Goal: Task Accomplishment & Management: Complete application form

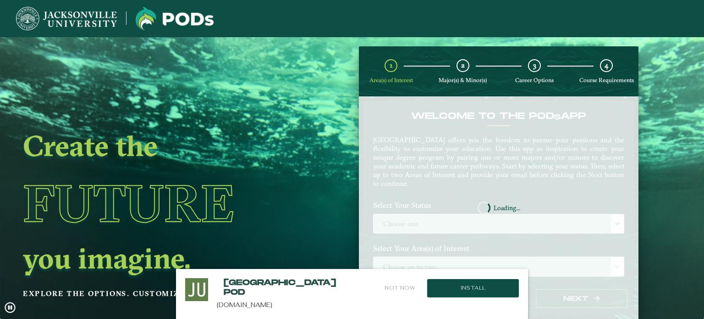
click at [398, 287] on button "Not Now" at bounding box center [400, 288] width 33 height 20
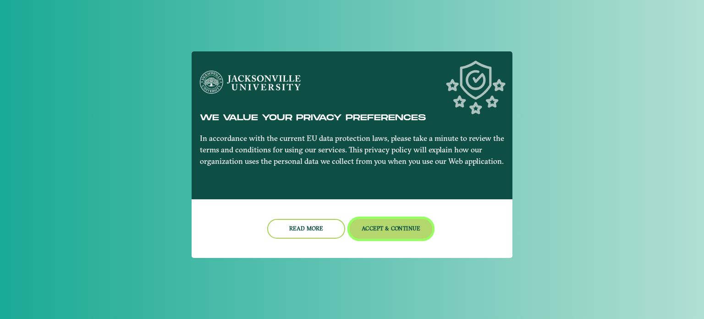
click at [398, 231] on button "Accept & Continue" at bounding box center [391, 229] width 83 height 20
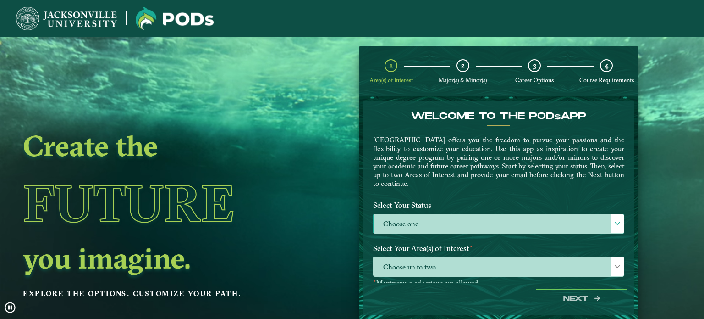
click at [495, 221] on label "Choose one" at bounding box center [499, 224] width 250 height 20
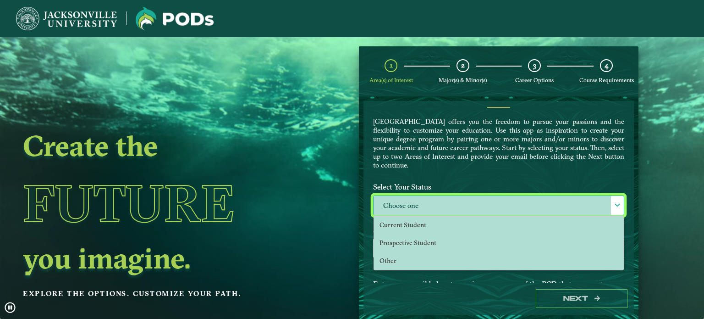
scroll to position [9, 0]
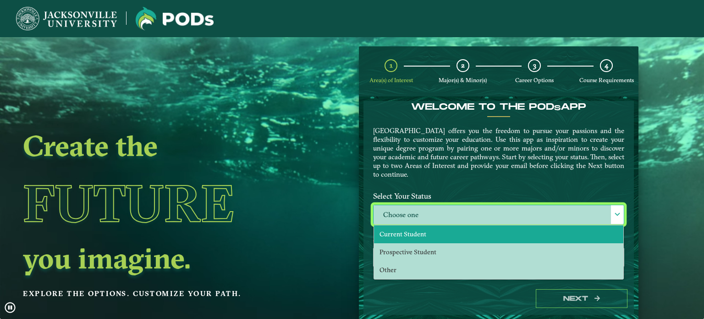
click at [439, 232] on li "Current Student" at bounding box center [498, 234] width 249 height 18
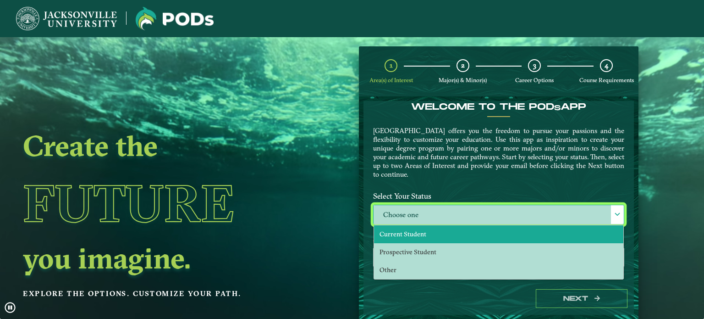
select select "[object Object]"
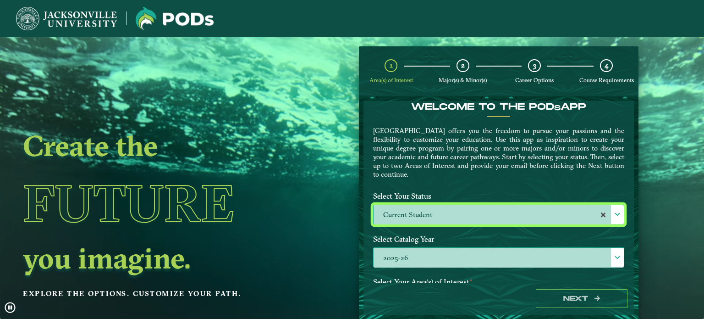
click at [438, 256] on label "2025-26" at bounding box center [499, 257] width 250 height 20
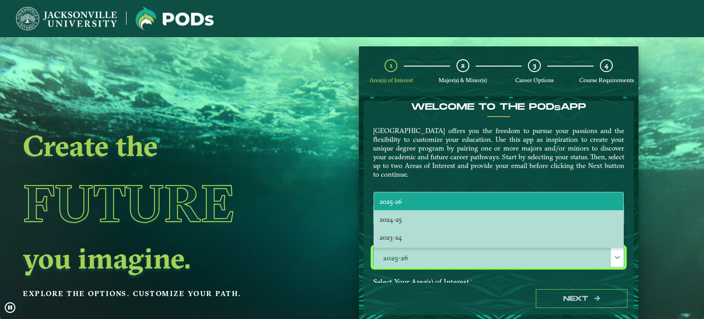
scroll to position [5, 40]
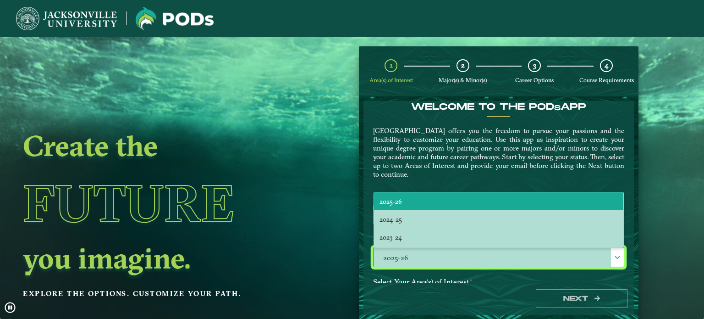
click at [481, 165] on p "[GEOGRAPHIC_DATA] offers you the freedom to pursue your passions and the flexib…" at bounding box center [498, 152] width 251 height 52
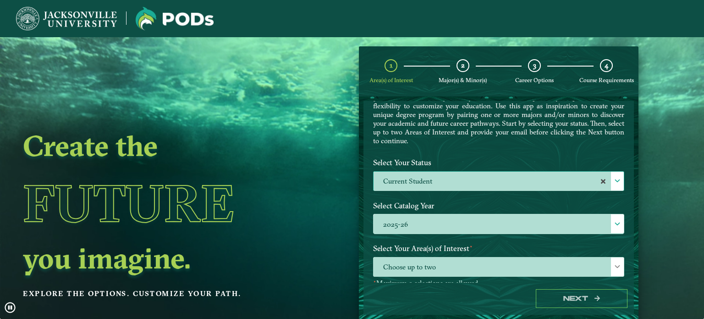
scroll to position [83, 0]
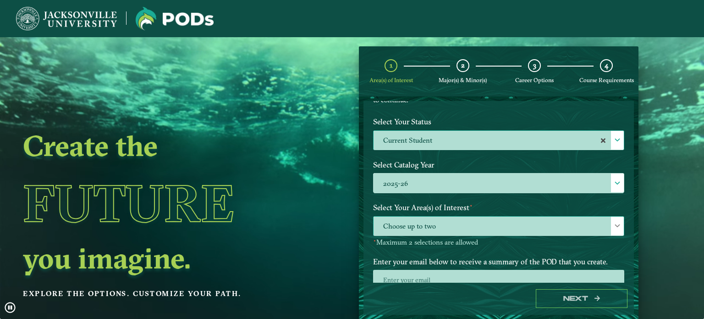
click at [604, 228] on span "Choose up to two" at bounding box center [499, 226] width 250 height 20
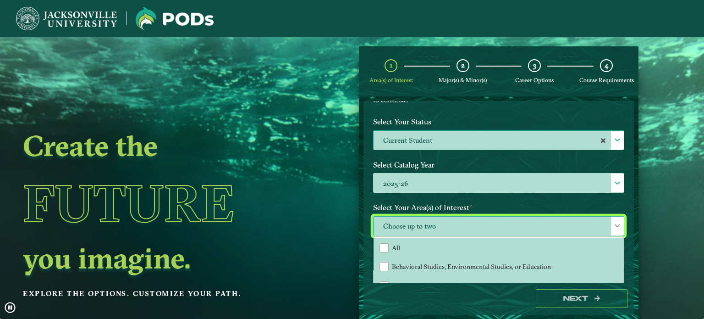
scroll to position [5, 40]
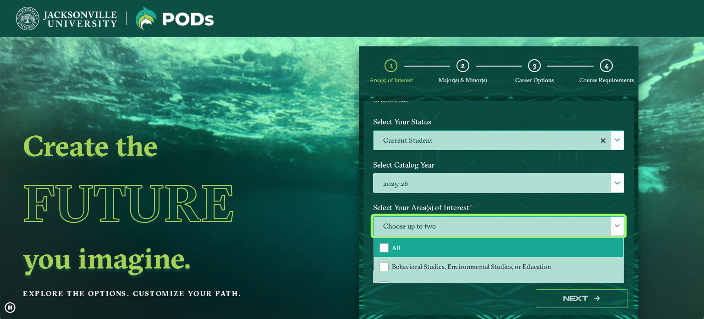
click at [434, 243] on li "All" at bounding box center [498, 247] width 249 height 19
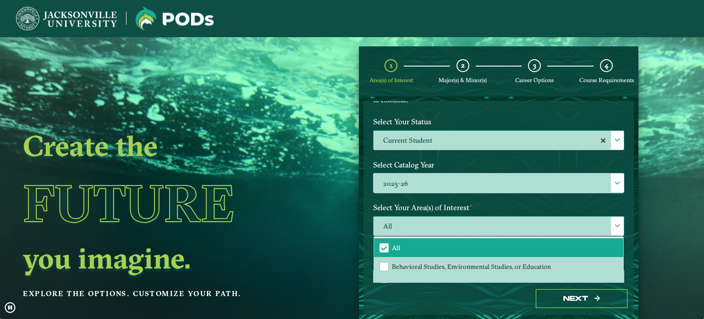
click at [490, 224] on span "All" at bounding box center [499, 226] width 250 height 20
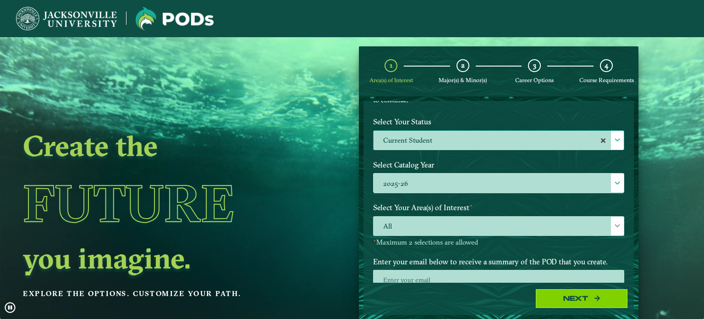
click at [583, 301] on button "Next" at bounding box center [582, 298] width 92 height 19
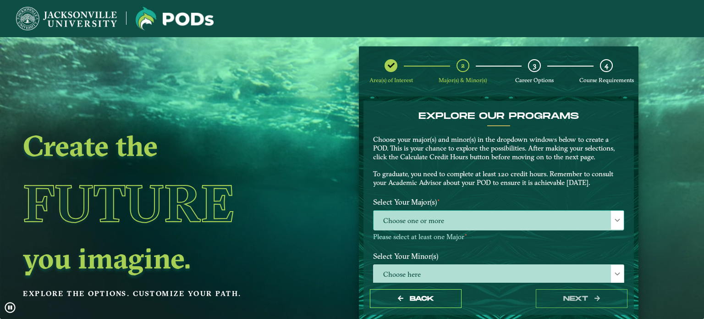
click at [502, 229] on span "Choose one or more" at bounding box center [499, 220] width 250 height 20
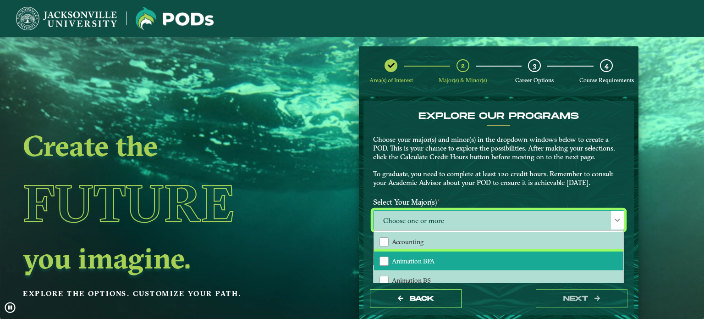
click at [426, 266] on li "Animation BFA" at bounding box center [498, 260] width 249 height 19
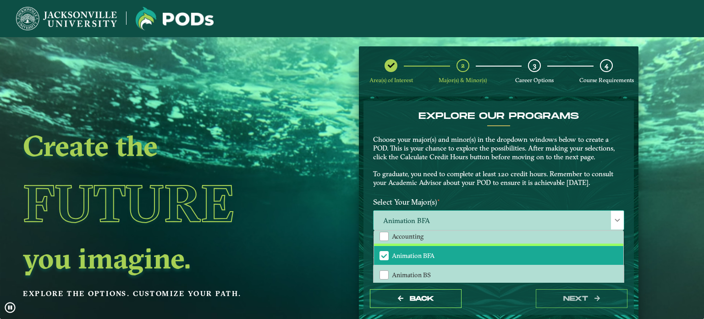
click at [427, 255] on span "Animation BFA" at bounding box center [413, 255] width 43 height 8
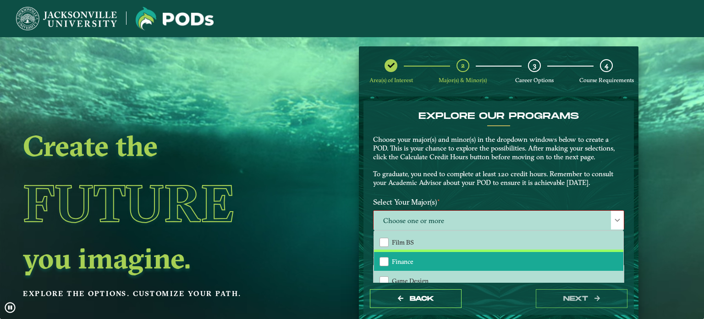
click at [411, 260] on li "Finance" at bounding box center [498, 261] width 249 height 19
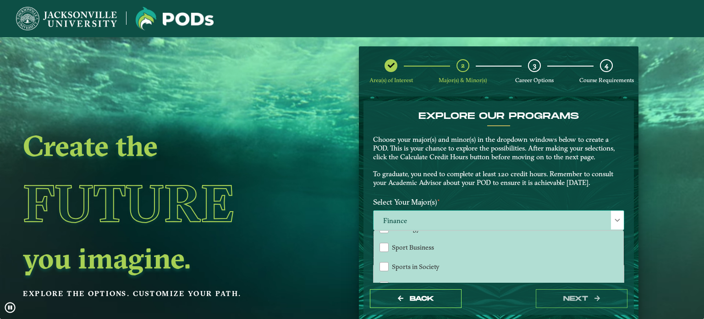
scroll to position [750, 0]
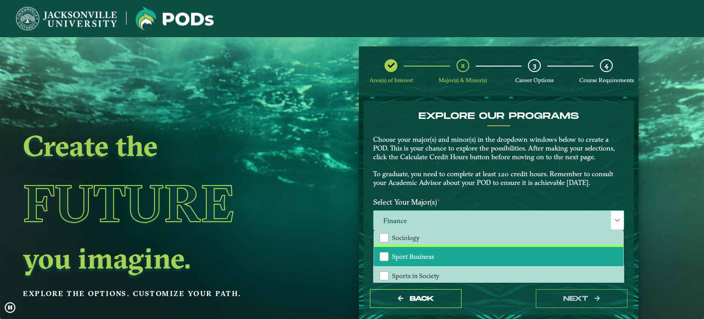
click at [410, 252] on span "Sport Business" at bounding box center [413, 256] width 42 height 8
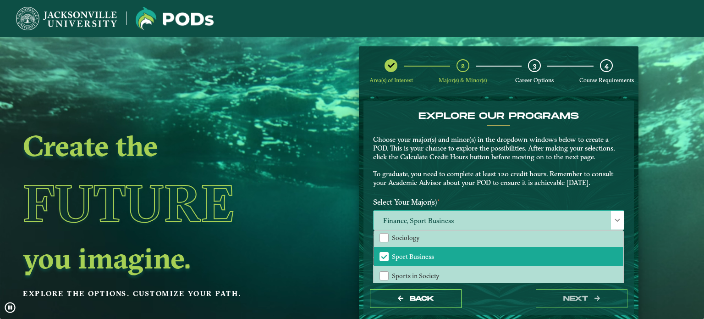
click at [452, 229] on span "Finance, Sport Business" at bounding box center [499, 220] width 250 height 20
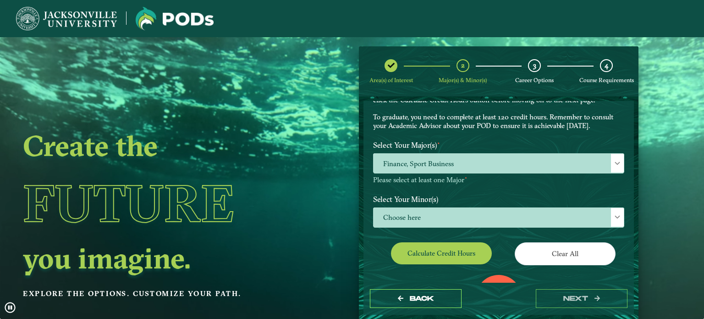
click at [455, 255] on button "Calculate credit hours" at bounding box center [441, 253] width 101 height 22
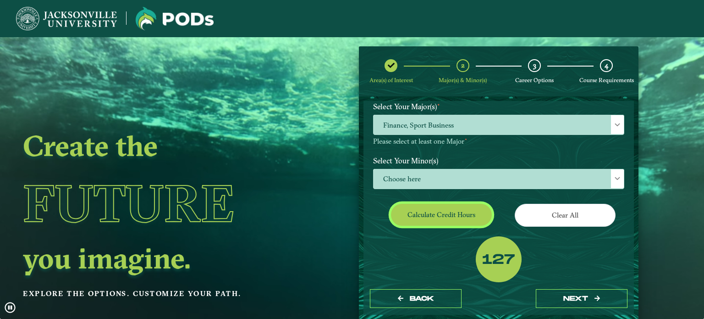
scroll to position [96, 0]
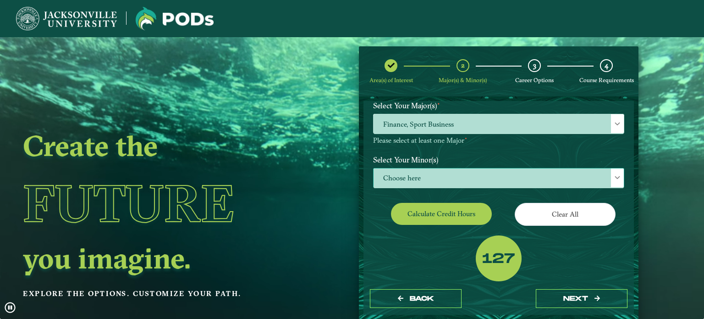
click at [466, 177] on span "Choose here" at bounding box center [499, 178] width 250 height 20
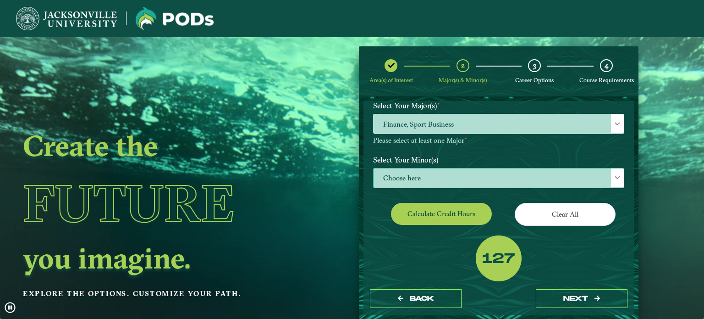
scroll to position [5, 40]
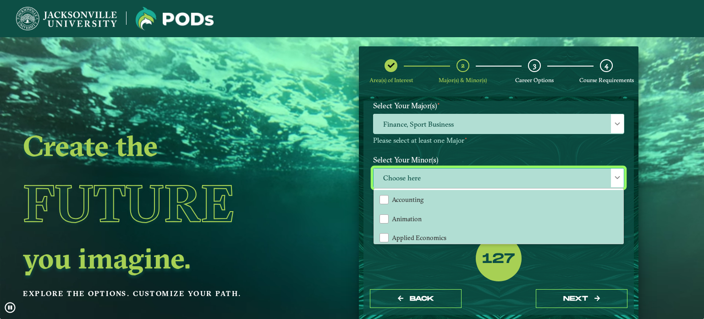
click at [477, 178] on span "Choose here" at bounding box center [499, 178] width 250 height 20
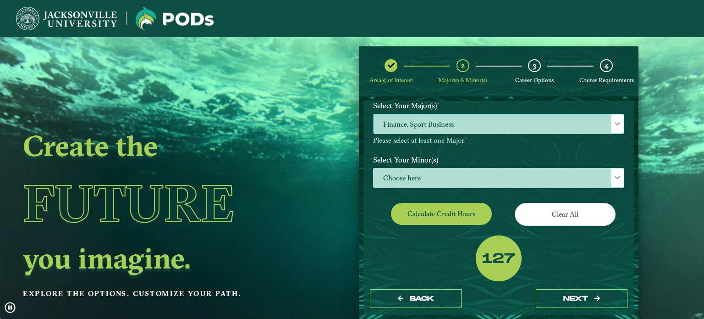
click at [522, 124] on span "Finance, Sport Business" at bounding box center [499, 124] width 250 height 20
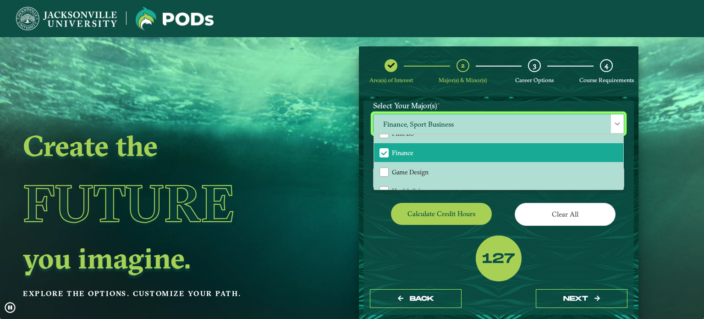
scroll to position [467, 0]
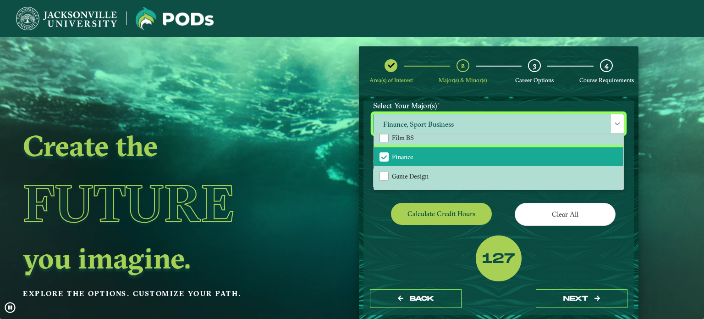
click at [440, 154] on li "Finance" at bounding box center [498, 156] width 249 height 19
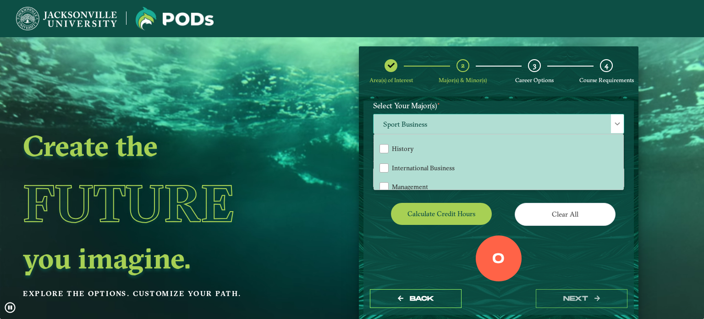
scroll to position [597, 0]
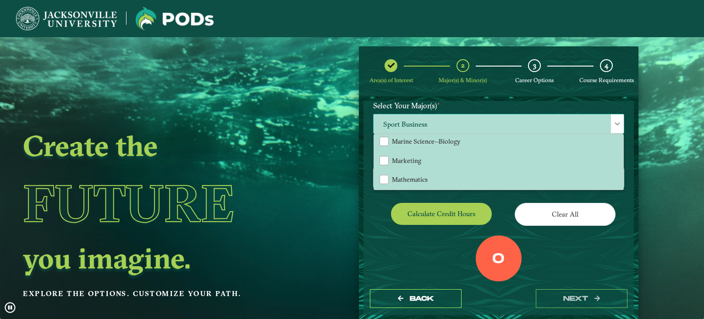
click at [491, 126] on span "Sport Business" at bounding box center [499, 124] width 250 height 20
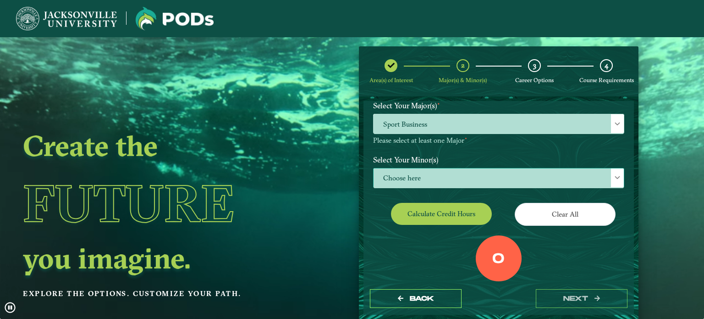
click at [458, 181] on span "Choose here" at bounding box center [499, 178] width 250 height 20
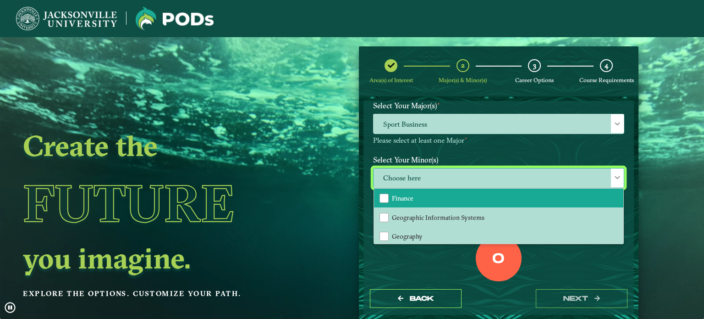
click at [415, 192] on li "Finance" at bounding box center [498, 197] width 249 height 19
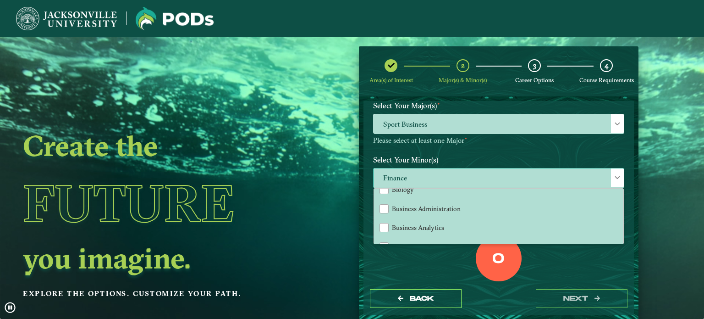
scroll to position [134, 0]
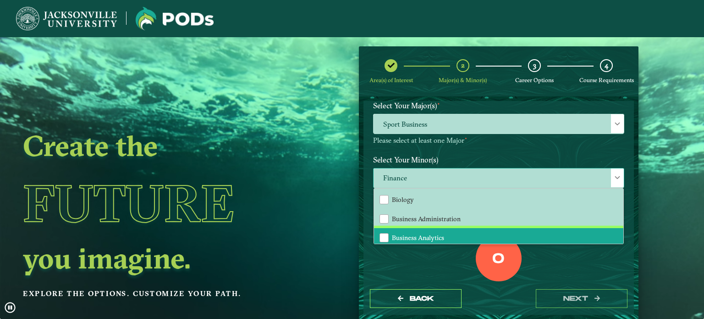
click at [419, 234] on span "Business Analytics" at bounding box center [418, 237] width 52 height 8
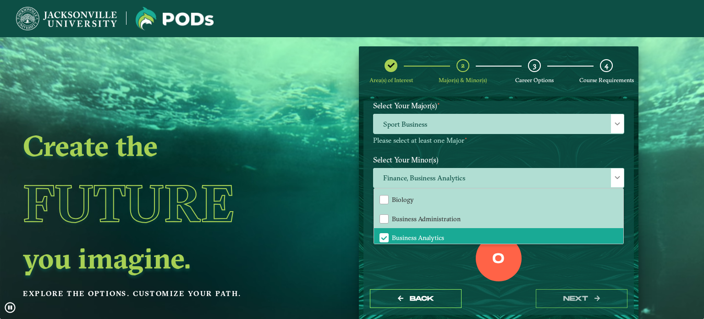
click at [480, 273] on div "0" at bounding box center [499, 258] width 46 height 46
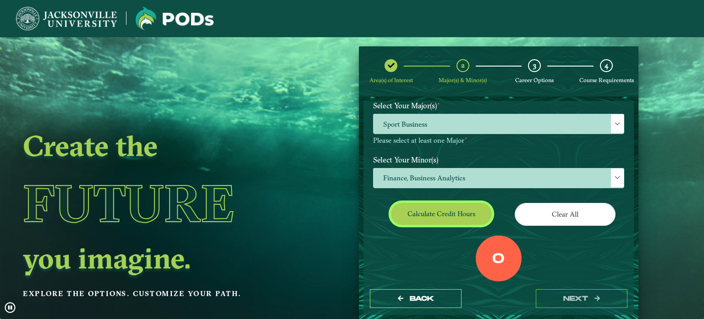
click at [447, 215] on button "Calculate credit hours" at bounding box center [441, 214] width 101 height 22
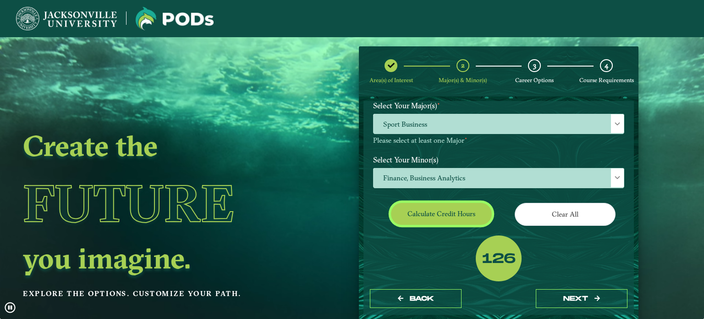
scroll to position [108, 0]
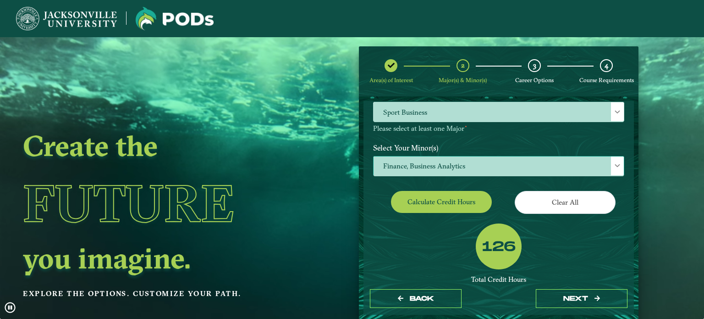
click at [504, 169] on span "Finance, Business Analytics" at bounding box center [499, 166] width 250 height 20
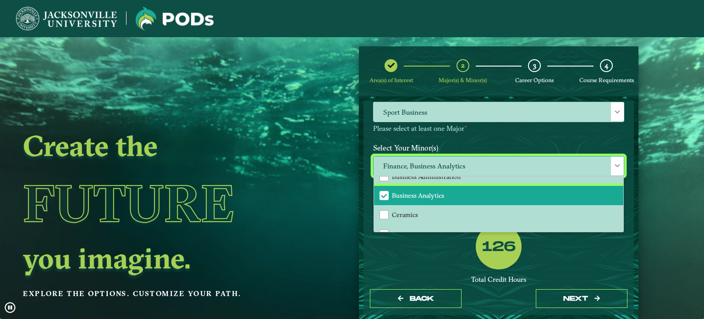
click at [430, 194] on span "Business Analytics" at bounding box center [418, 195] width 52 height 8
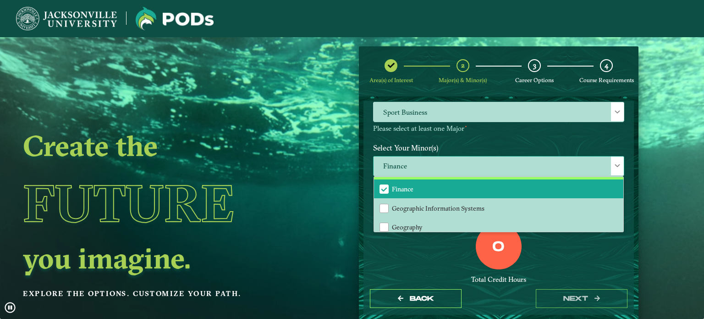
click at [425, 191] on li "Finance" at bounding box center [498, 188] width 249 height 19
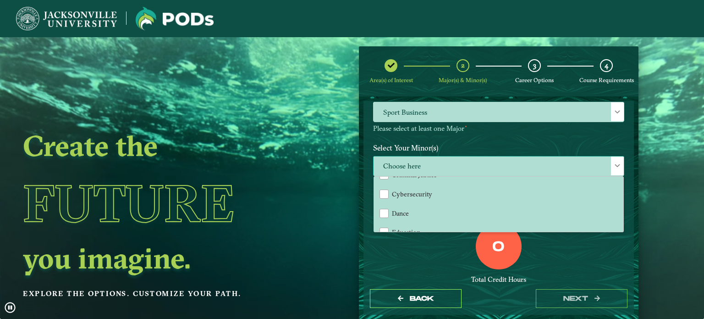
scroll to position [0, 0]
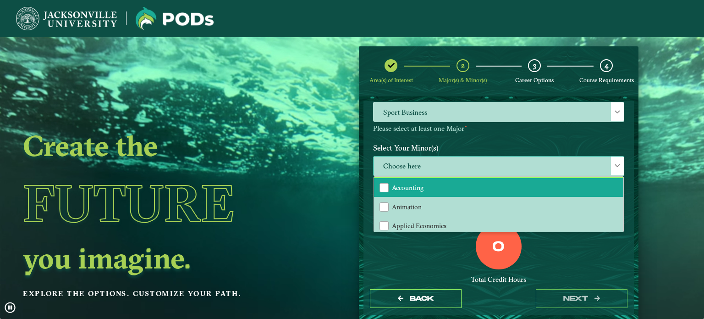
click at [425, 183] on li "Accounting" at bounding box center [498, 187] width 249 height 19
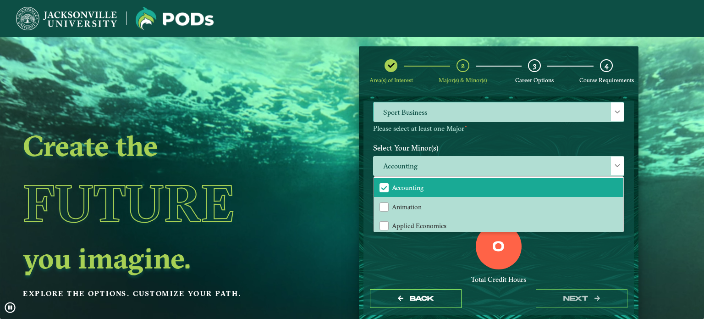
click at [485, 112] on span "Sport Business" at bounding box center [499, 112] width 250 height 20
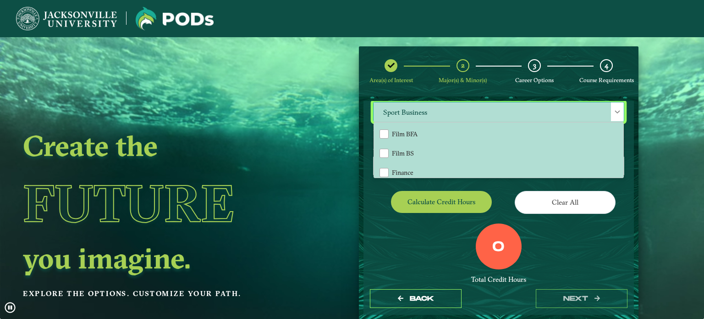
scroll to position [471, 0]
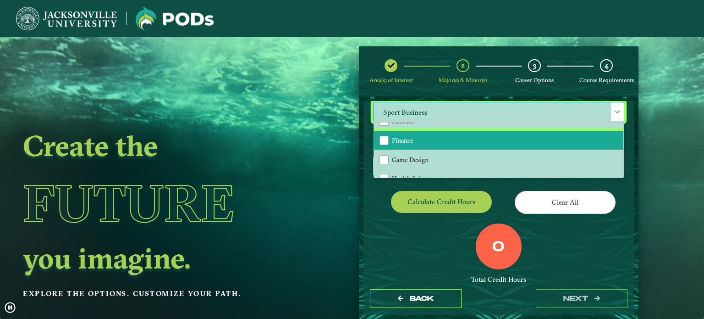
click at [414, 137] on li "Finance" at bounding box center [498, 140] width 249 height 19
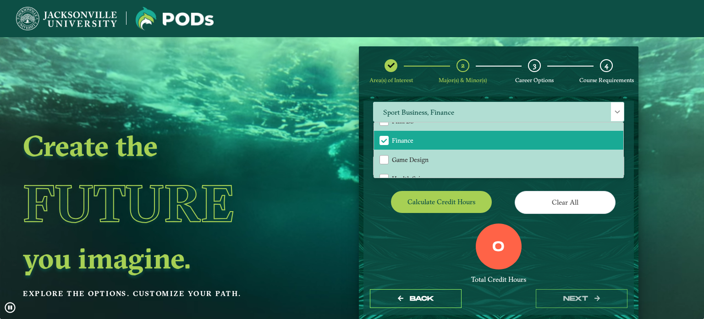
click at [413, 249] on div "0 Total Credit Hours" at bounding box center [498, 262] width 265 height 78
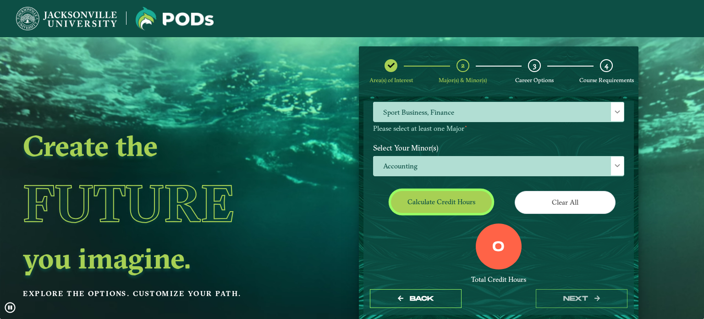
click at [434, 202] on button "Calculate credit hours" at bounding box center [441, 202] width 101 height 22
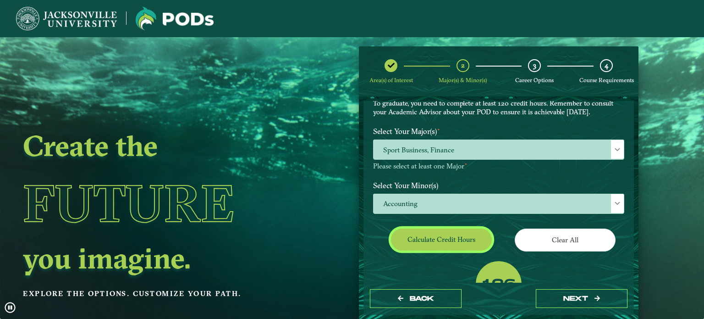
scroll to position [69, 0]
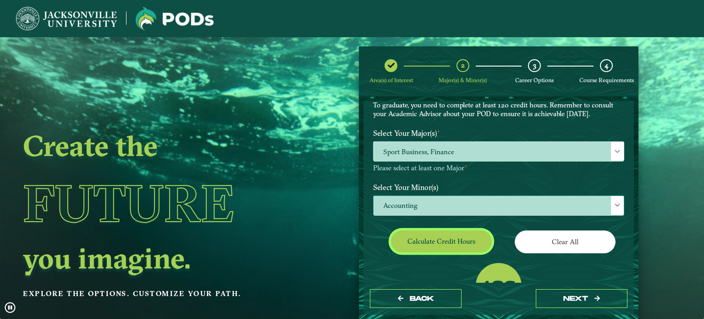
click at [486, 198] on span "Accounting" at bounding box center [499, 206] width 250 height 20
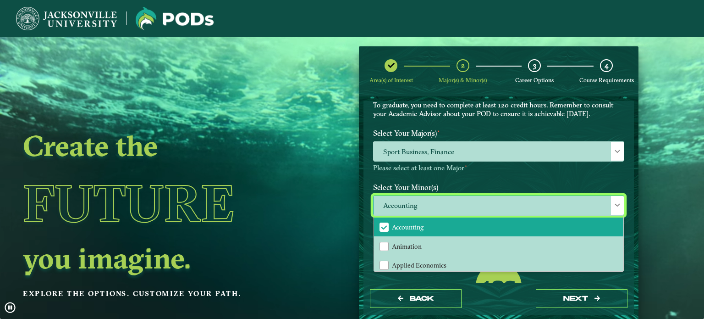
click at [528, 232] on li "Accounting" at bounding box center [498, 226] width 249 height 19
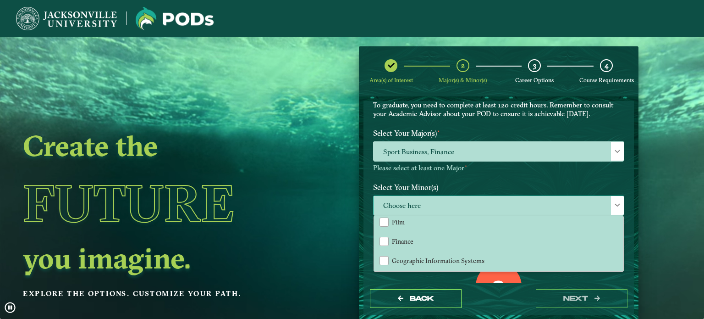
scroll to position [446, 0]
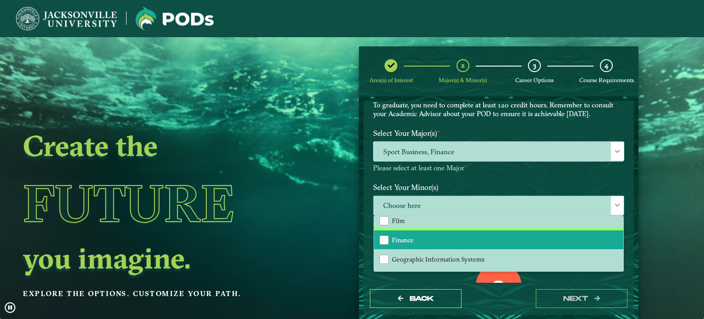
click at [428, 238] on li "Finance" at bounding box center [498, 239] width 249 height 19
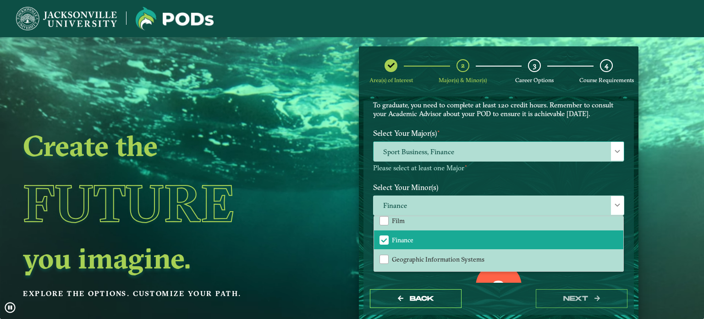
click at [499, 153] on span "Sport Business, Finance" at bounding box center [499, 152] width 250 height 20
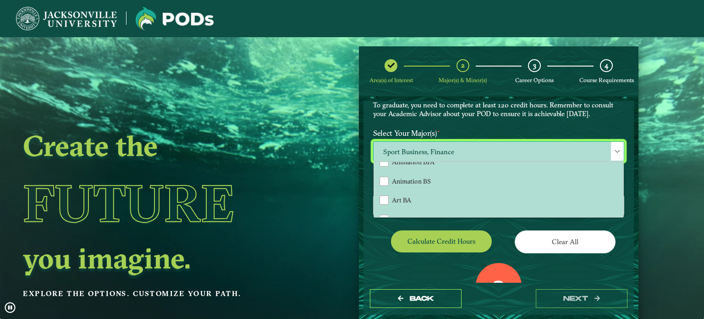
scroll to position [0, 0]
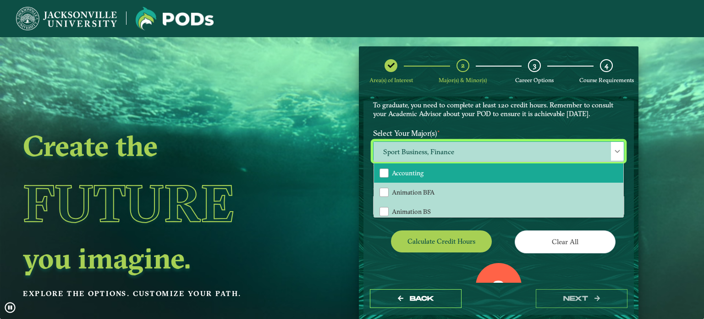
click at [465, 169] on li "Accounting" at bounding box center [498, 172] width 249 height 19
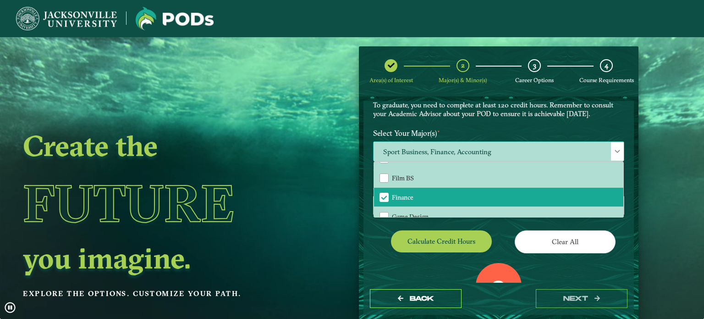
scroll to position [456, 0]
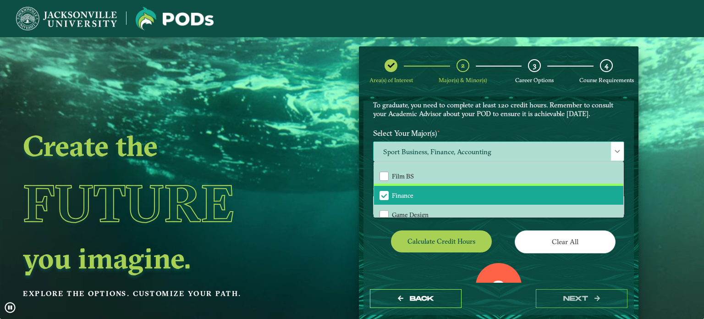
click at [421, 195] on li "Finance" at bounding box center [498, 195] width 249 height 19
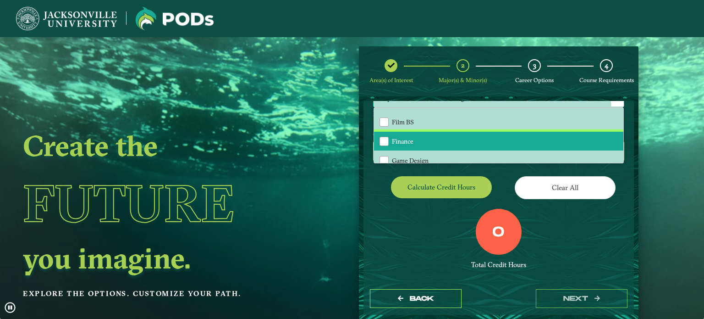
scroll to position [123, 0]
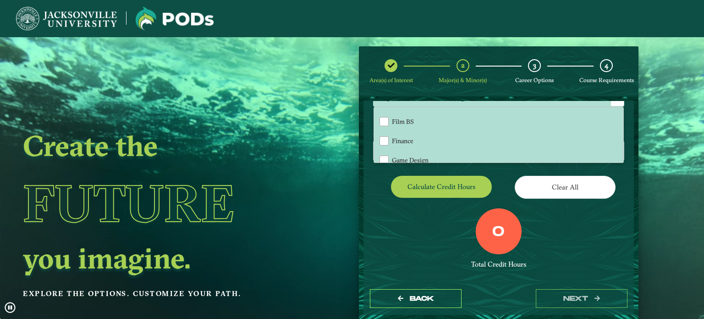
click at [467, 189] on button "Calculate credit hours" at bounding box center [441, 187] width 101 height 22
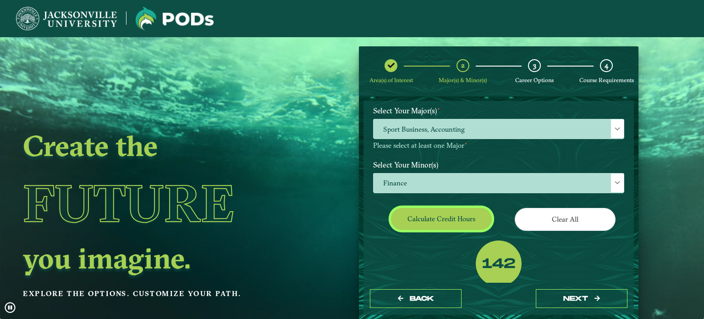
scroll to position [89, 0]
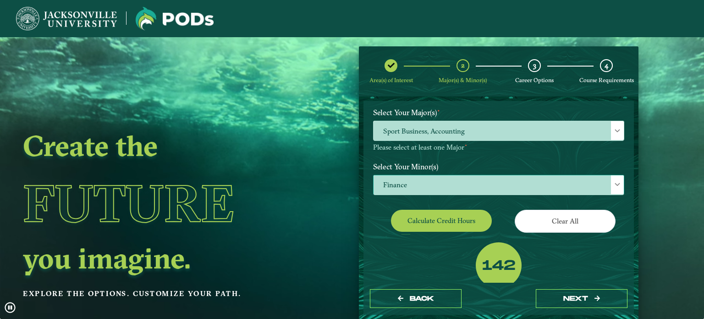
click at [522, 193] on span "Finance" at bounding box center [499, 185] width 250 height 20
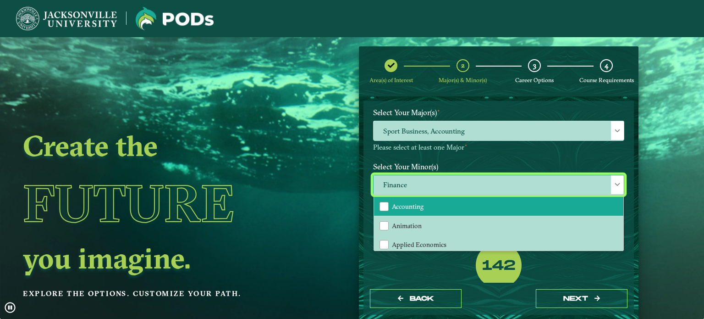
click at [443, 209] on li "Accounting" at bounding box center [498, 206] width 249 height 19
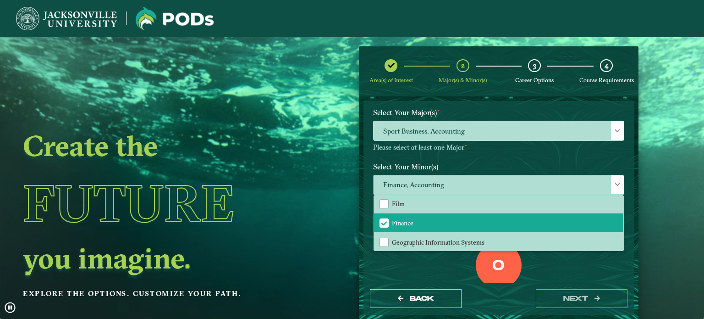
scroll to position [440, 0]
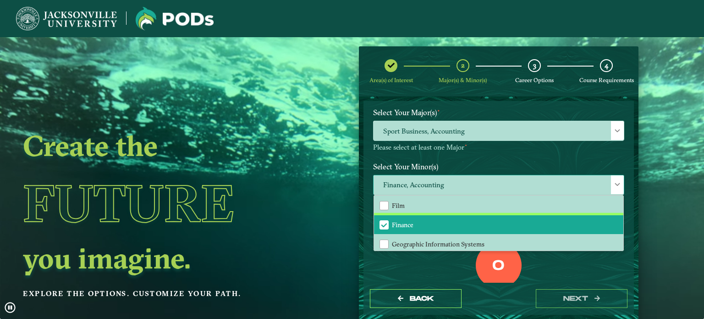
click at [412, 222] on span "Finance" at bounding box center [403, 224] width 22 height 8
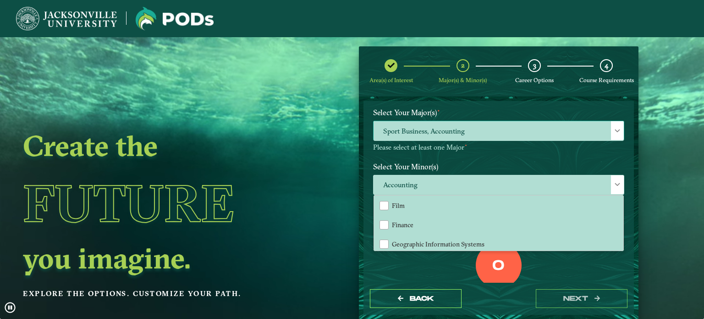
click at [489, 132] on span "Sport Business, Accounting" at bounding box center [499, 131] width 250 height 20
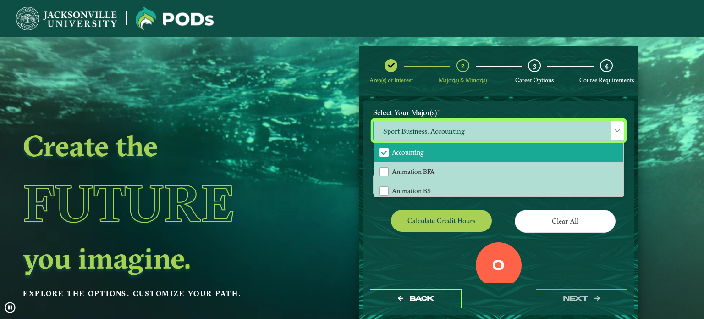
click at [434, 158] on li "Accounting" at bounding box center [498, 152] width 249 height 19
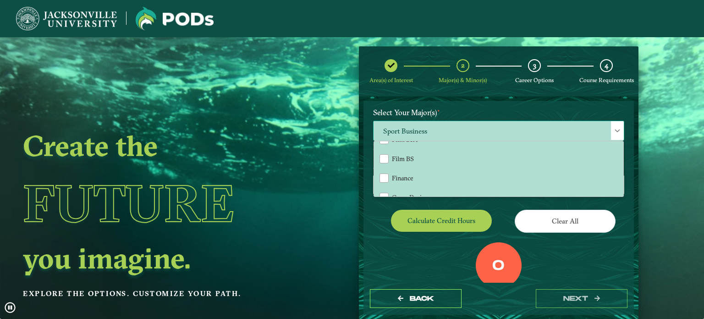
scroll to position [462, 0]
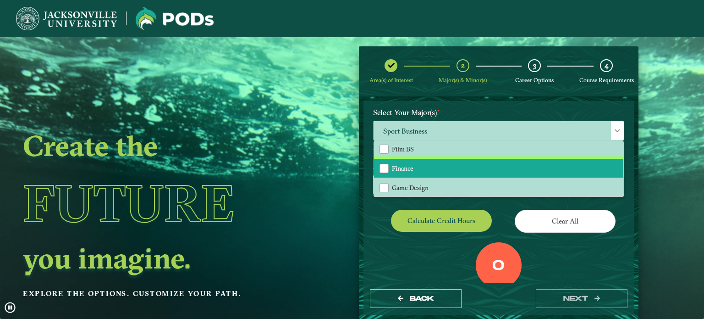
click at [416, 162] on li "Finance" at bounding box center [498, 168] width 249 height 19
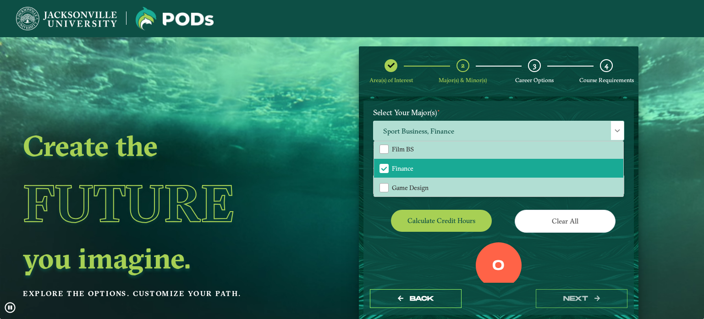
click at [452, 220] on button "Calculate credit hours" at bounding box center [441, 220] width 101 height 22
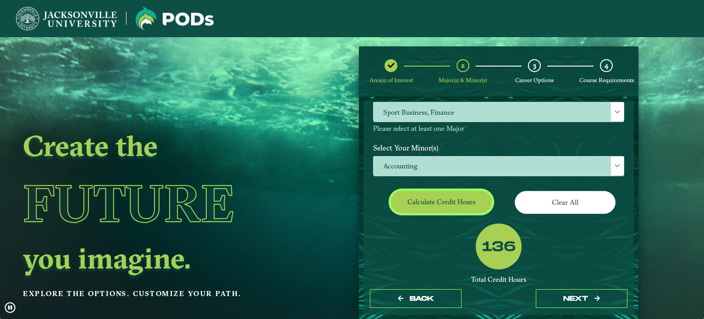
scroll to position [108, 0]
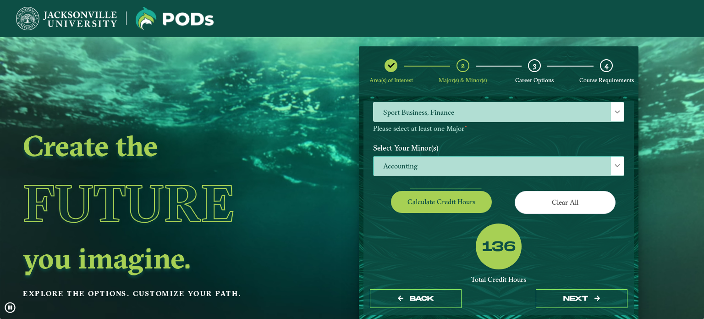
click at [456, 167] on span "Accounting" at bounding box center [499, 166] width 250 height 20
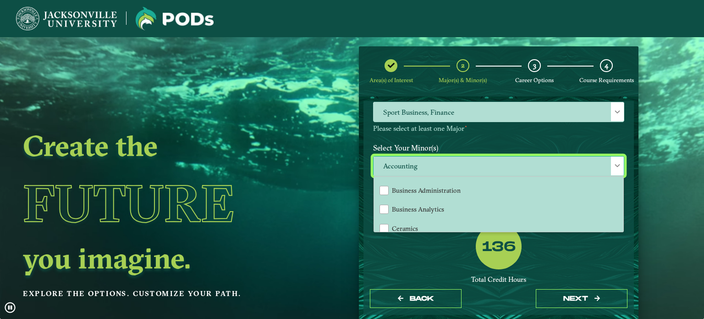
scroll to position [154, 0]
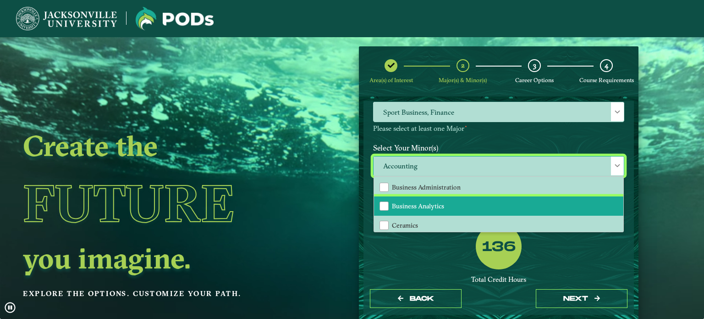
click at [432, 206] on span "Business Analytics" at bounding box center [418, 206] width 52 height 8
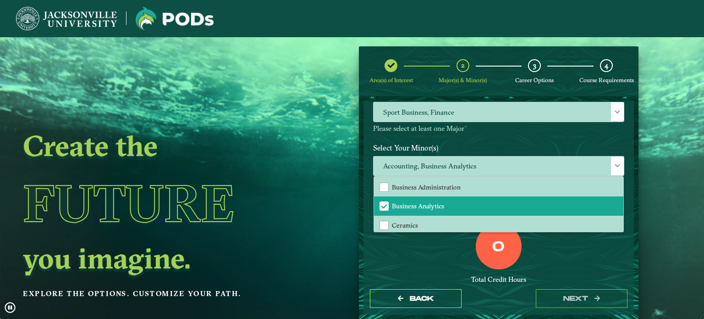
click at [485, 136] on div "Select Your Major(s) ⋆ Sport Business, Finance Please select at least one Major…" at bounding box center [498, 112] width 265 height 54
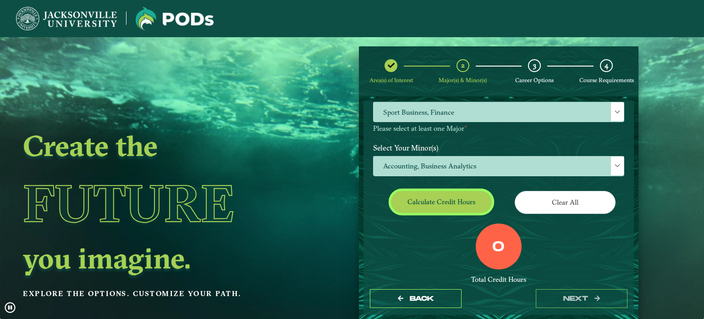
click at [467, 199] on button "Calculate credit hours" at bounding box center [441, 202] width 101 height 22
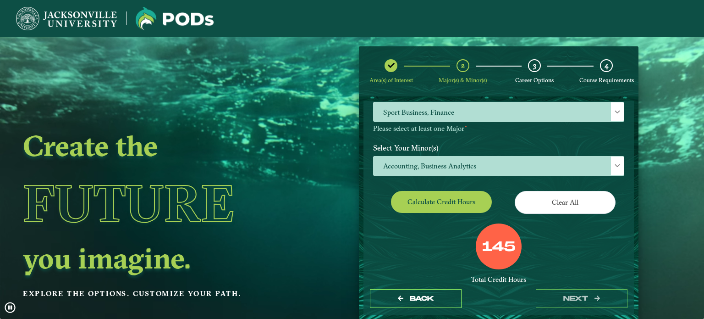
click at [478, 268] on div "145" at bounding box center [499, 246] width 46 height 46
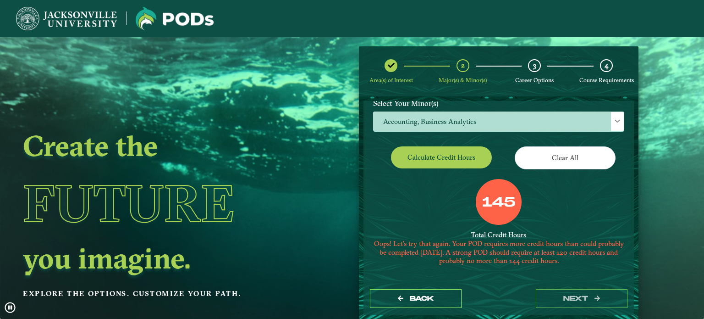
scroll to position [159, 0]
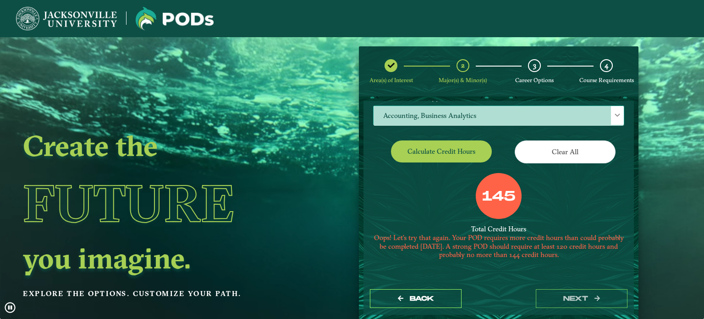
click at [568, 114] on span "Accounting, Business Analytics" at bounding box center [499, 116] width 250 height 20
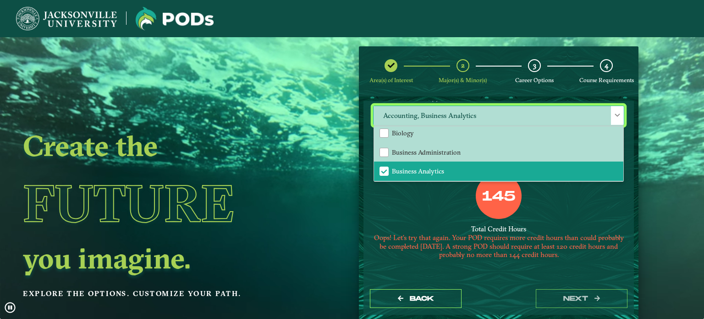
scroll to position [154, 0]
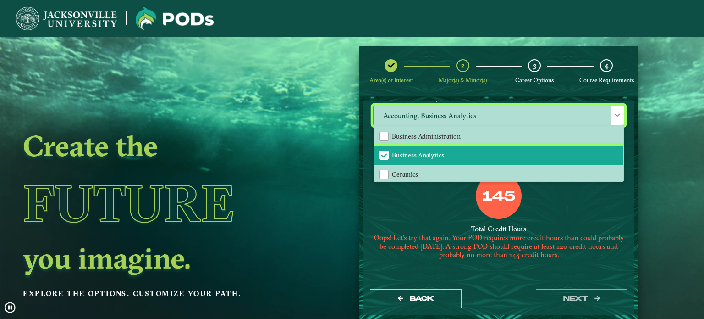
click at [429, 156] on span "Business Analytics" at bounding box center [418, 155] width 52 height 8
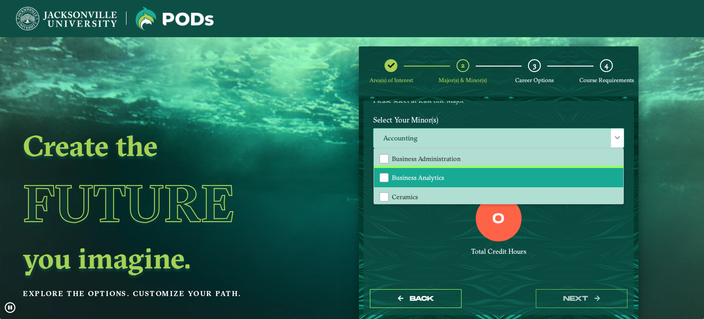
scroll to position [136, 0]
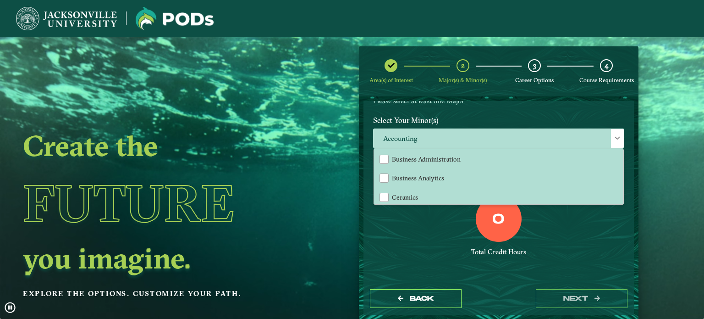
click at [469, 117] on label "Select Your Minor(s)" at bounding box center [498, 119] width 265 height 17
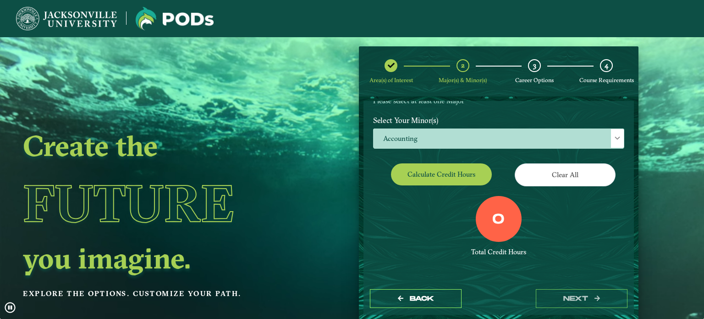
click at [438, 164] on button "Calculate credit hours" at bounding box center [441, 174] width 101 height 22
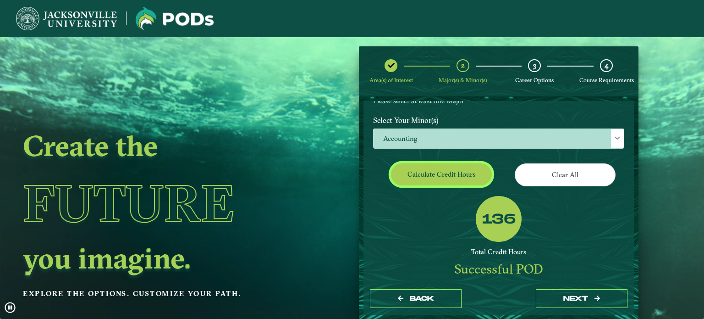
scroll to position [108, 0]
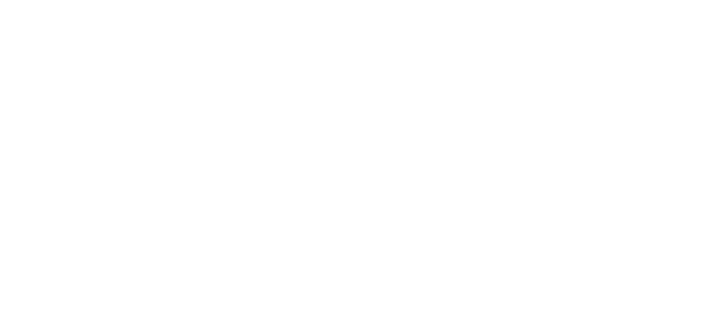
click at [0, 0] on html at bounding box center [0, 0] width 0 height 0
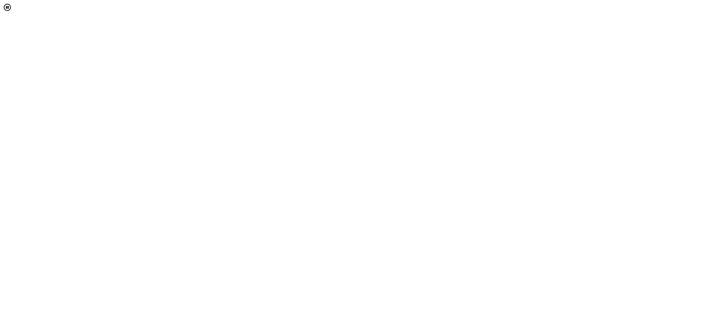
select select "[object Object]"
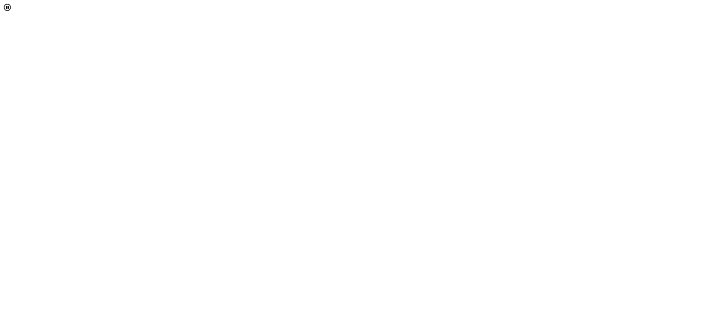
scroll to position [5, 40]
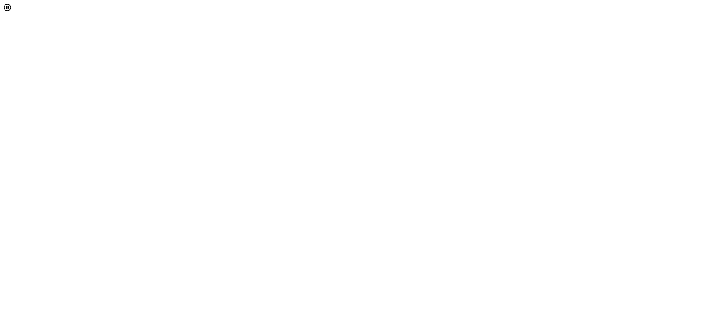
scroll to position [169, 0]
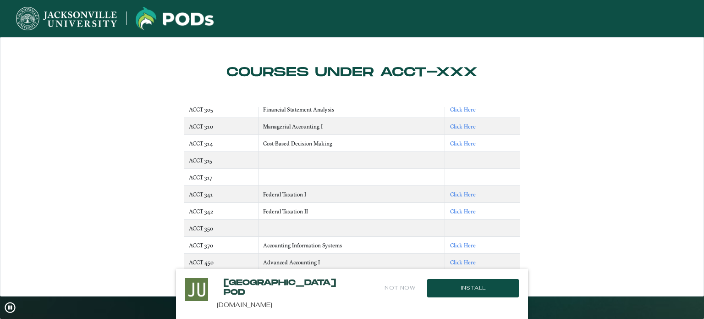
scroll to position [96, 0]
click at [467, 192] on link "Click Here" at bounding box center [463, 193] width 26 height 7
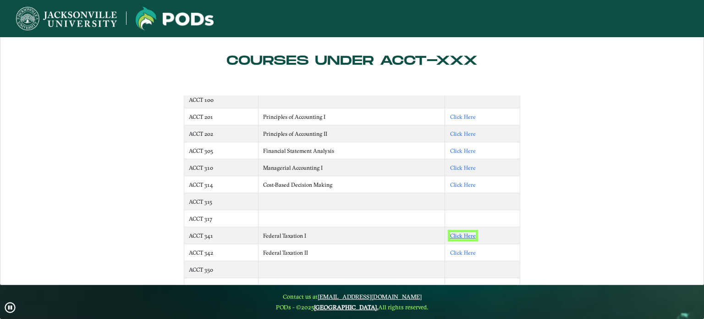
scroll to position [43, 0]
